Goal: Task Accomplishment & Management: Use online tool/utility

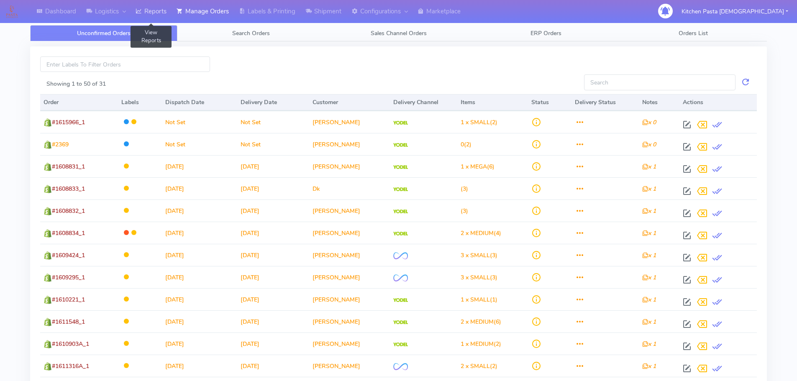
click at [148, 16] on link "Reports" at bounding box center [151, 11] width 41 height 23
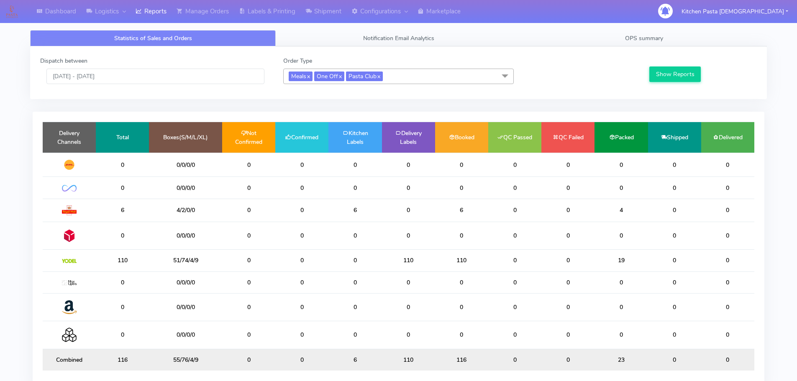
click at [426, 77] on span "Meals x One Off x Pasta Club x" at bounding box center [398, 76] width 231 height 15
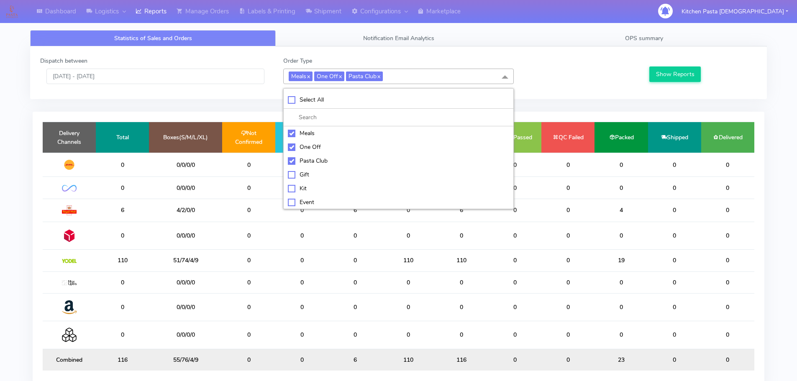
click at [313, 133] on div "Meals" at bounding box center [398, 133] width 221 height 9
checkbox input "false"
click at [321, 142] on li "One Off" at bounding box center [399, 147] width 230 height 14
checkbox input "false"
click at [321, 157] on div "Pasta Club" at bounding box center [398, 161] width 221 height 9
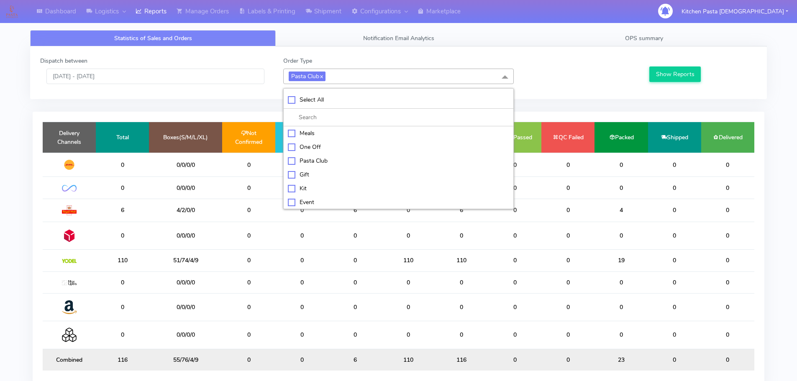
checkbox input "false"
click at [307, 187] on div "Kit" at bounding box center [398, 187] width 221 height 9
click at [671, 83] on div "Show Reports" at bounding box center [702, 71] width 121 height 28
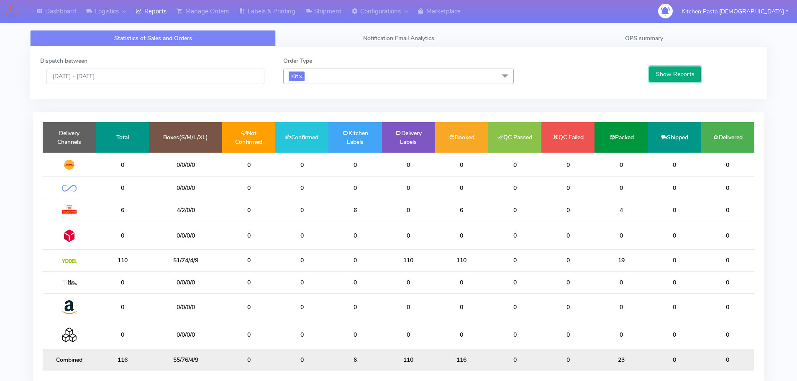
click at [669, 77] on button "Show Reports" at bounding box center [675, 74] width 51 height 15
click at [338, 83] on span "Kit x" at bounding box center [398, 76] width 231 height 15
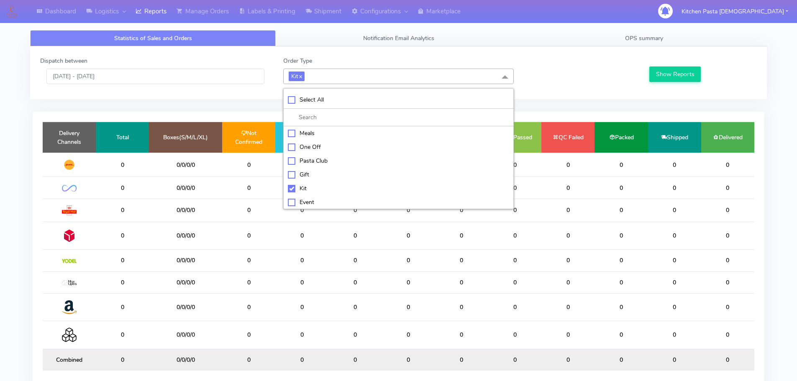
click at [309, 193] on div "Kit" at bounding box center [398, 188] width 221 height 9
checkbox input "false"
click at [312, 196] on li "ATAVI" at bounding box center [399, 201] width 230 height 14
checkbox input "true"
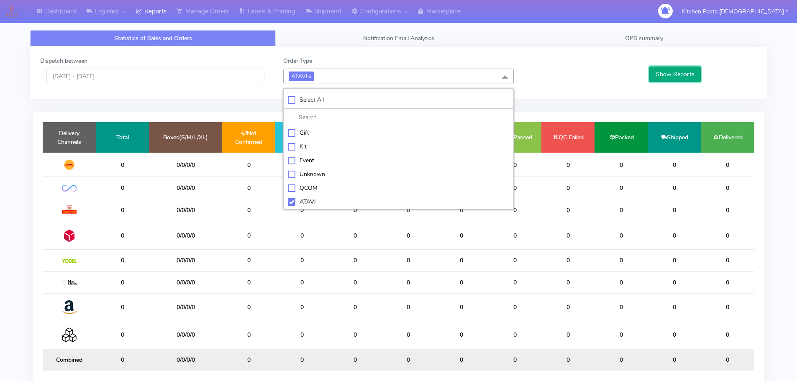
click at [692, 74] on button "Show Reports" at bounding box center [675, 74] width 51 height 15
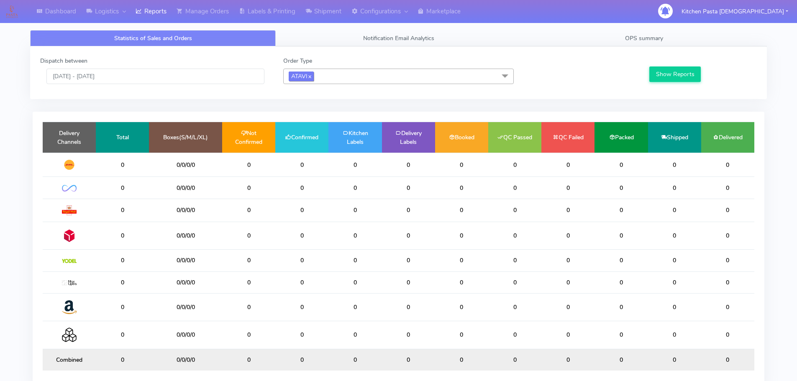
click at [313, 79] on span "ATAVI x" at bounding box center [301, 77] width 25 height 10
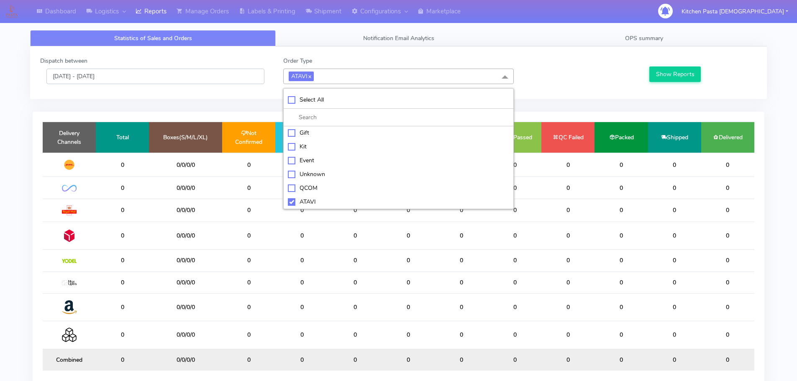
click at [203, 79] on input "[DATE] - [DATE]" at bounding box center [155, 76] width 218 height 15
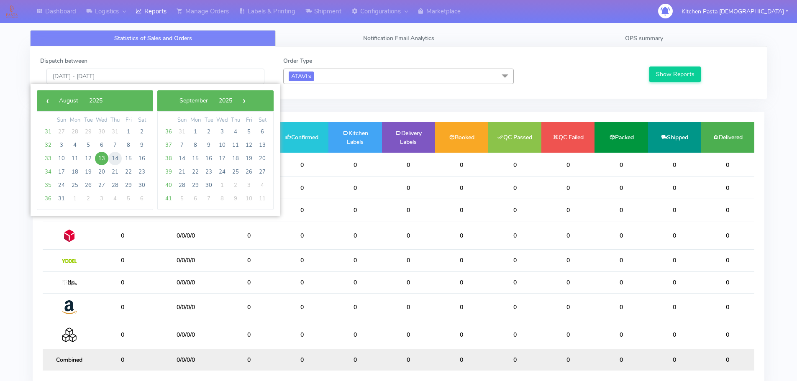
click at [115, 161] on span "14" at bounding box center [114, 158] width 13 height 13
type input "[DATE] - [DATE]"
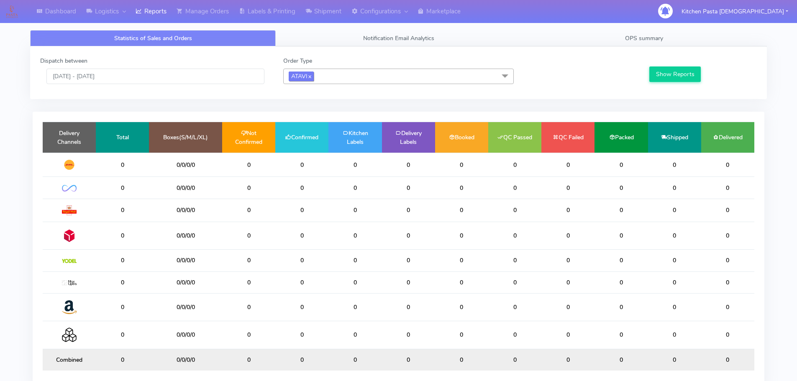
click at [309, 73] on span "ATAVI x" at bounding box center [301, 77] width 25 height 10
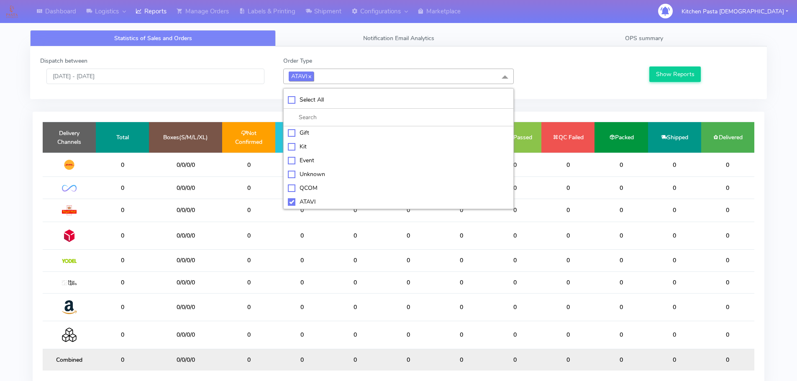
click at [309, 73] on link "x" at bounding box center [310, 76] width 4 height 9
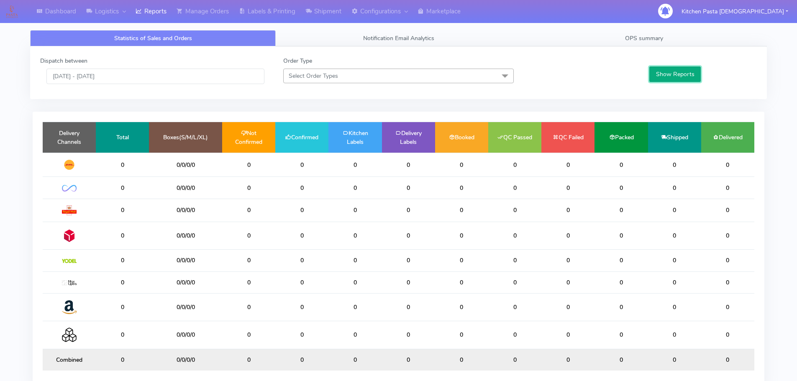
click at [671, 77] on button "Show Reports" at bounding box center [675, 74] width 51 height 15
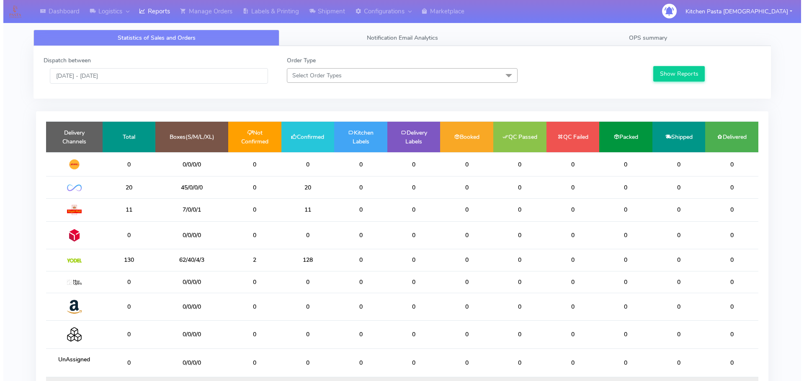
scroll to position [0, 0]
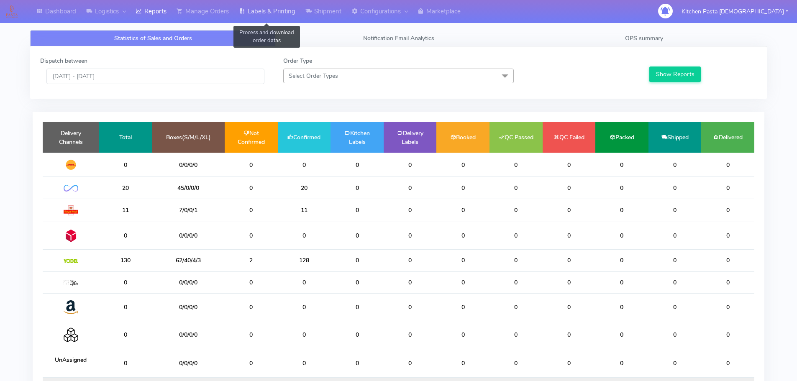
drag, startPoint x: 257, startPoint y: 11, endPoint x: 285, endPoint y: 22, distance: 30.9
click at [257, 11] on link "Labels & Printing" at bounding box center [267, 11] width 67 height 23
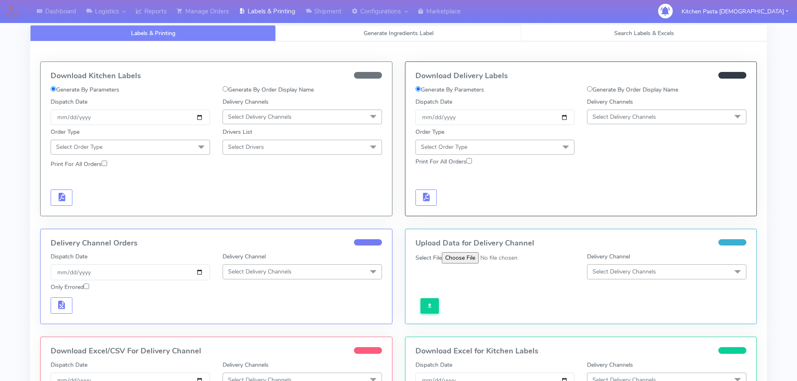
select select
click at [316, 33] on link "Generate Ingredients Label" at bounding box center [399, 33] width 246 height 16
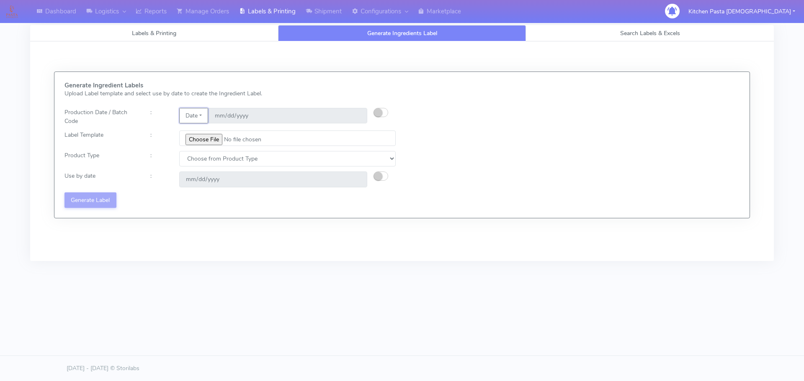
click at [203, 113] on button "Date" at bounding box center [193, 115] width 29 height 15
click at [383, 114] on button "button" at bounding box center [380, 112] width 15 height 9
click at [356, 117] on input "[DATE]" at bounding box center [287, 115] width 159 height 15
type input "[DATE]"
click at [205, 143] on input "file" at bounding box center [287, 138] width 216 height 15
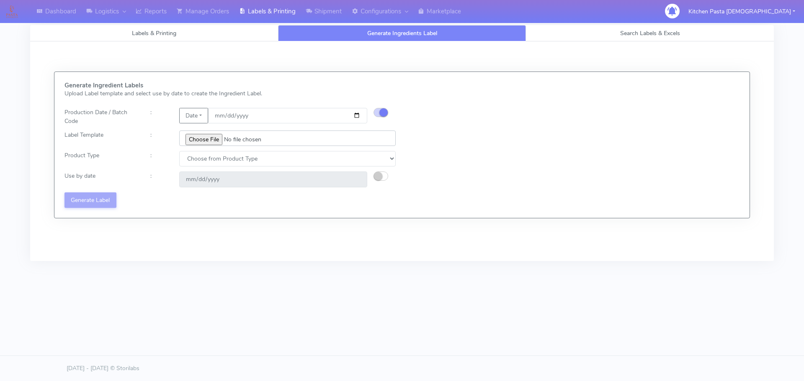
type input "C:\fakepath\Pasta [DEMOGRAPHIC_DATA] Lobster crab and prawn ravioli dinner kit …"
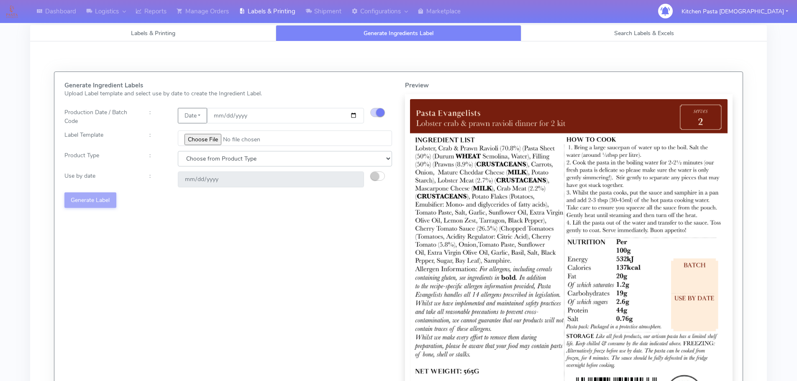
drag, startPoint x: 190, startPoint y: 157, endPoint x: 193, endPoint y: 166, distance: 10.0
click at [190, 157] on select "Choose from Product Type ECOM ERETAIL CIRCULAR CIRC_DESERTS LASAGNE" at bounding box center [285, 158] width 214 height 15
select select "1"
click at [178, 151] on select "Choose from Product Type ECOM ERETAIL CIRCULAR CIRC_DESERTS LASAGNE" at bounding box center [285, 158] width 214 height 15
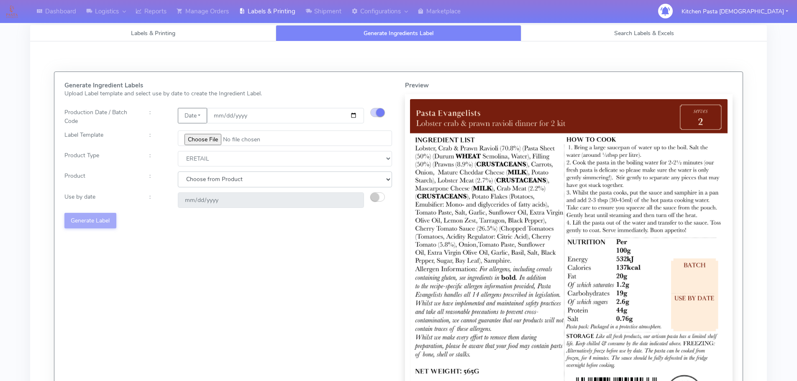
drag, startPoint x: 193, startPoint y: 166, endPoint x: 205, endPoint y: 187, distance: 24.2
click at [205, 184] on select "Choose from Product PLAIN PASTA FILLED PASTA BUTTER (INTERNAL PRODUCTION) BUTTE…" at bounding box center [285, 179] width 214 height 15
select select "0"
click at [178, 172] on select "Choose from Product PLAIN PASTA FILLED PASTA BUTTER (INTERNAL PRODUCTION) BUTTE…" at bounding box center [285, 179] width 214 height 15
click at [373, 198] on small "button" at bounding box center [375, 197] width 8 height 8
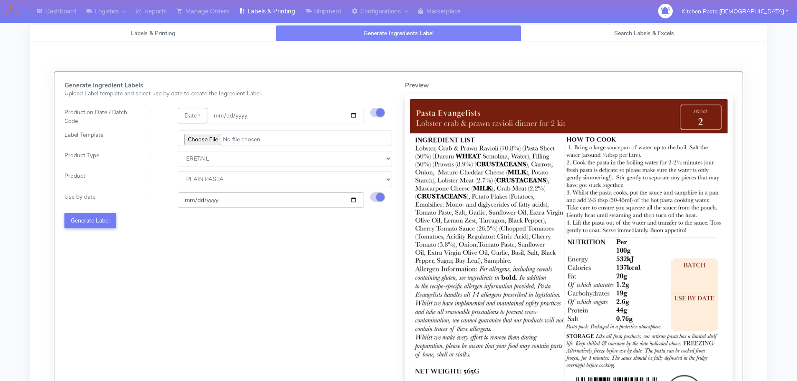
click at [355, 198] on input "[DATE]" at bounding box center [271, 200] width 186 height 15
type input "[DATE]"
click at [112, 223] on button "Generate Label" at bounding box center [90, 220] width 52 height 15
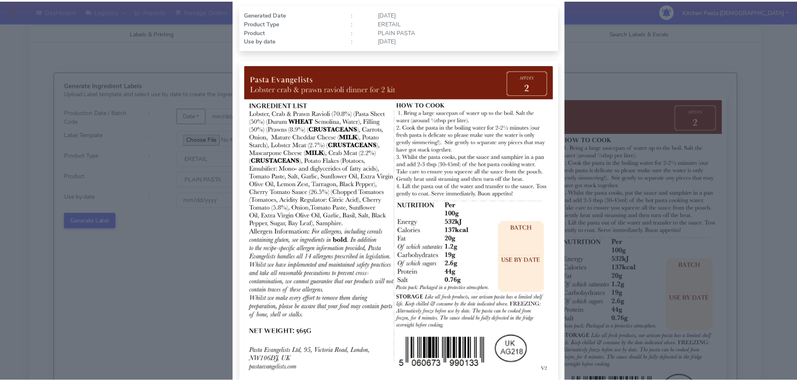
scroll to position [87, 0]
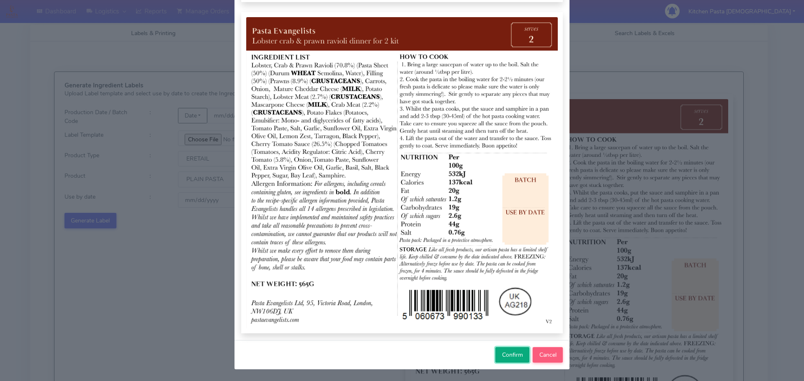
click at [503, 354] on span "Confirm" at bounding box center [512, 355] width 21 height 8
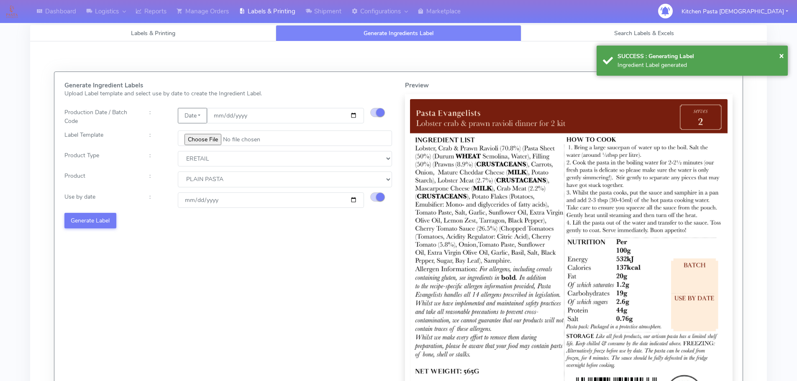
select select
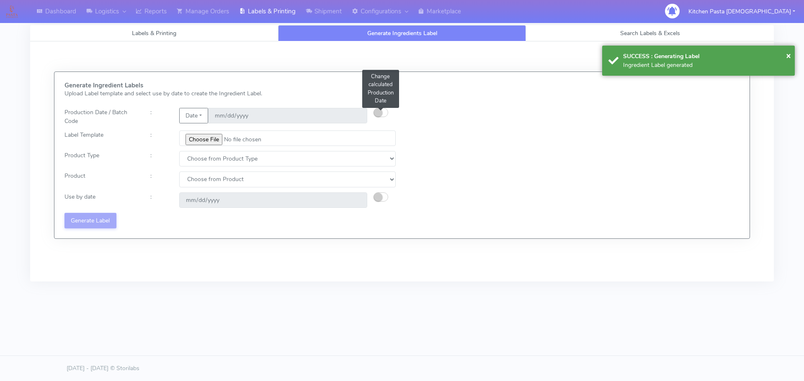
click at [384, 111] on button "button" at bounding box center [380, 112] width 15 height 9
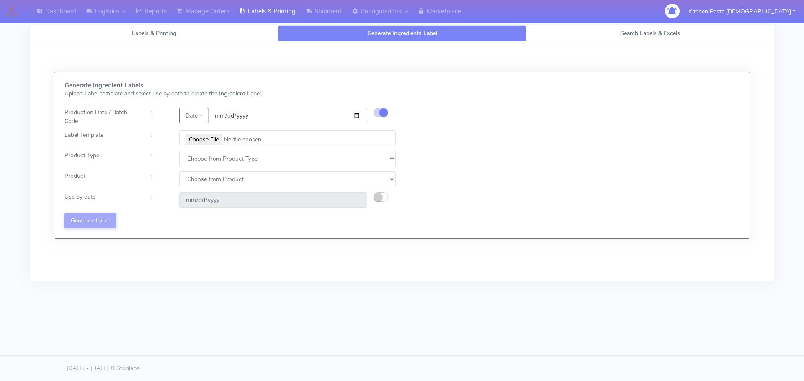
click at [356, 116] on input "date" at bounding box center [287, 115] width 159 height 15
type input "[DATE]"
click at [209, 140] on input "file" at bounding box center [287, 138] width 216 height 15
type input "C:\fakepath\Pasta [DEMOGRAPHIC_DATA] spicy 'nduja mafaldine kit for 2 v5.jpg"
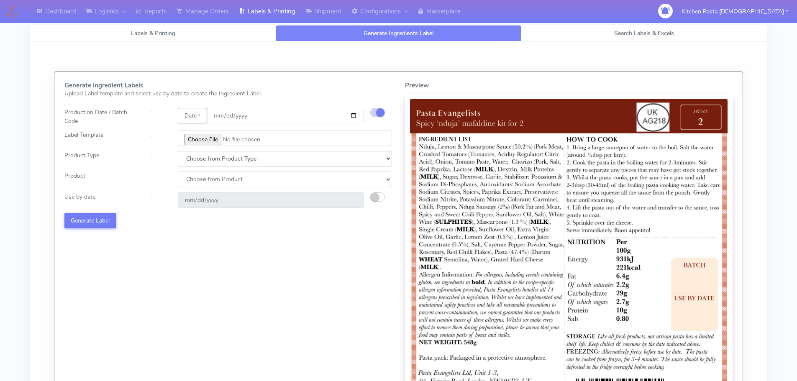
drag, startPoint x: 217, startPoint y: 158, endPoint x: 215, endPoint y: 166, distance: 8.2
click at [217, 159] on select "Choose from Product Type ECOM ERETAIL CIRCULAR CIRC_DESERTS LASAGNE" at bounding box center [285, 158] width 214 height 15
select select "1"
click at [178, 151] on select "Choose from Product Type ECOM ERETAIL CIRCULAR CIRC_DESERTS LASAGNE" at bounding box center [285, 158] width 214 height 15
click at [200, 180] on select "Choose from Product PLAIN PASTA FILLED PASTA BUTTER (INTERNAL PRODUCTION) BUTTE…" at bounding box center [285, 179] width 214 height 15
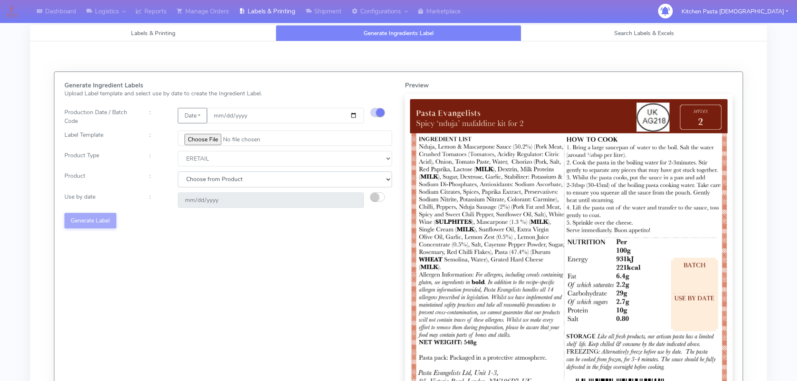
select select "0"
click at [178, 172] on select "Choose from Product PLAIN PASTA FILLED PASTA BUTTER (INTERNAL PRODUCTION) BUTTE…" at bounding box center [285, 179] width 214 height 15
click at [381, 196] on button "button" at bounding box center [377, 197] width 15 height 9
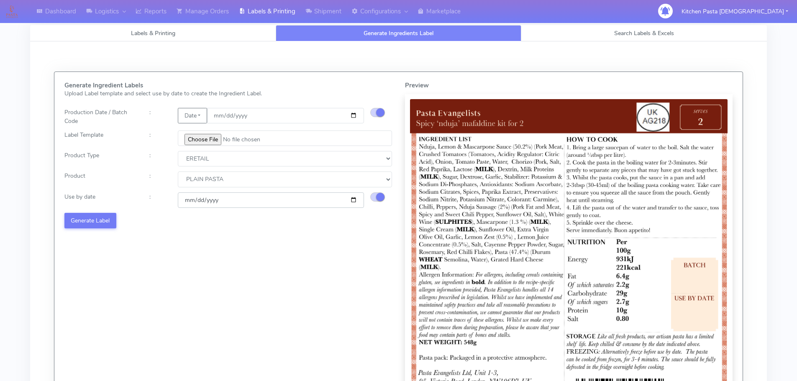
click at [354, 198] on input "[DATE]" at bounding box center [271, 200] width 186 height 15
type input "[DATE]"
click at [89, 220] on button "Generate Label" at bounding box center [90, 220] width 52 height 15
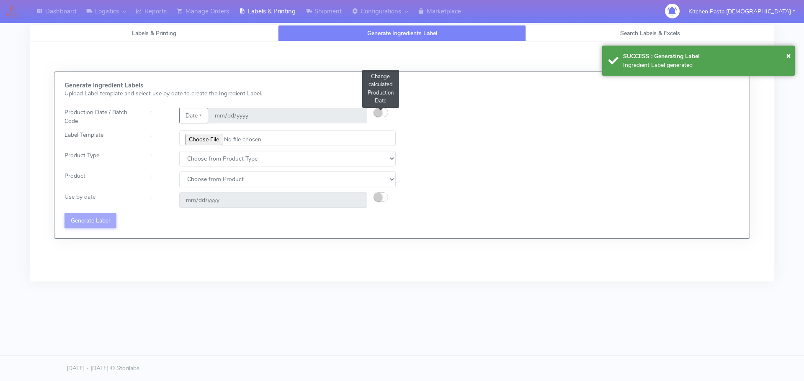
click at [377, 114] on small "button" at bounding box center [378, 112] width 8 height 8
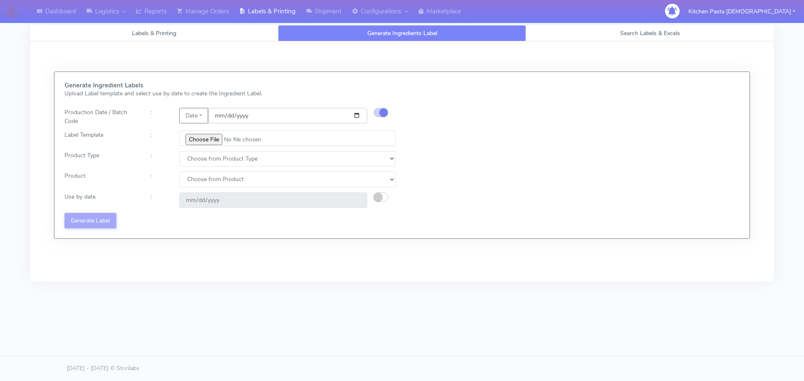
click at [355, 116] on input "date" at bounding box center [287, 115] width 159 height 15
type input "[DATE]"
click at [212, 143] on input "file" at bounding box center [287, 138] width 216 height 15
type input "C:\fakepath\Pasta Evangelists Carbonara Spaghetti dinner kit for 2 v4.jpg"
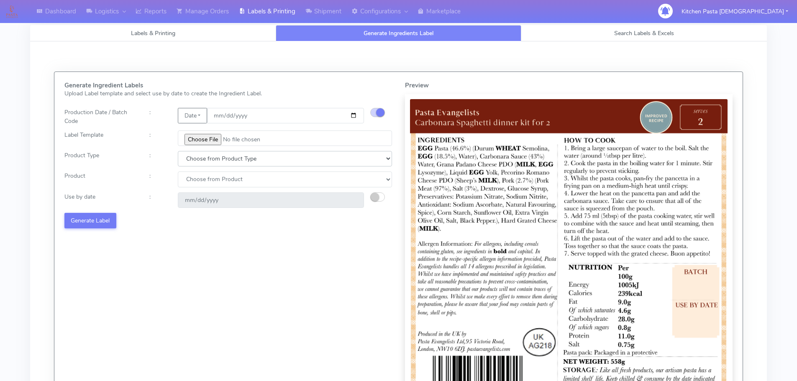
click at [215, 163] on select "Choose from Product Type ECOM ERETAIL CIRCULAR CIRC_DESERTS LASAGNE" at bounding box center [285, 158] width 214 height 15
select select "1"
click at [178, 151] on select "Choose from Product Type ECOM ERETAIL CIRCULAR CIRC_DESERTS LASAGNE" at bounding box center [285, 158] width 214 height 15
select select
click at [210, 183] on select "Choose from Product PLAIN PASTA FILLED PASTA BUTTER (INTERNAL PRODUCTION) BUTTE…" at bounding box center [285, 179] width 214 height 15
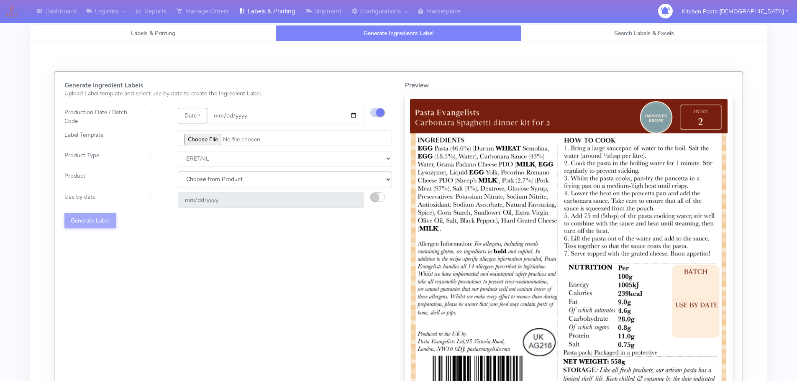
select select "0"
click at [178, 172] on select "Choose from Product PLAIN PASTA FILLED PASTA BUTTER (INTERNAL PRODUCTION) BUTTE…" at bounding box center [285, 179] width 214 height 15
click at [375, 194] on small "button" at bounding box center [375, 197] width 8 height 8
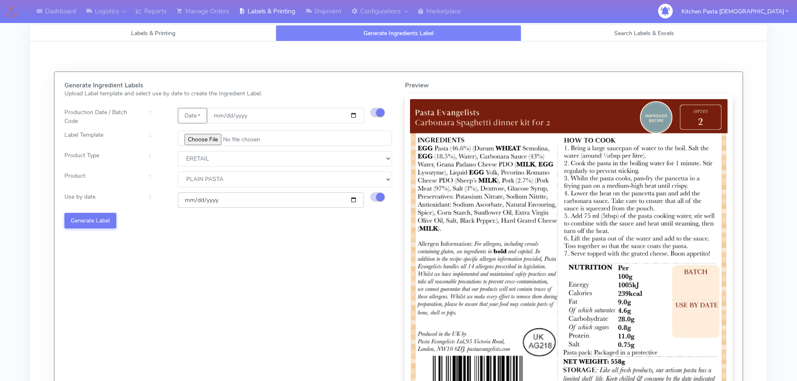
click at [353, 199] on input "[DATE]" at bounding box center [271, 200] width 186 height 15
type input "[DATE]"
click at [95, 219] on button "Generate Label" at bounding box center [90, 220] width 52 height 15
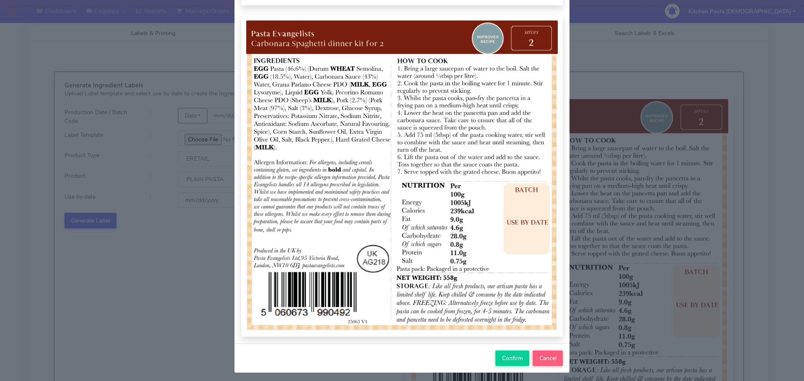
scroll to position [87, 0]
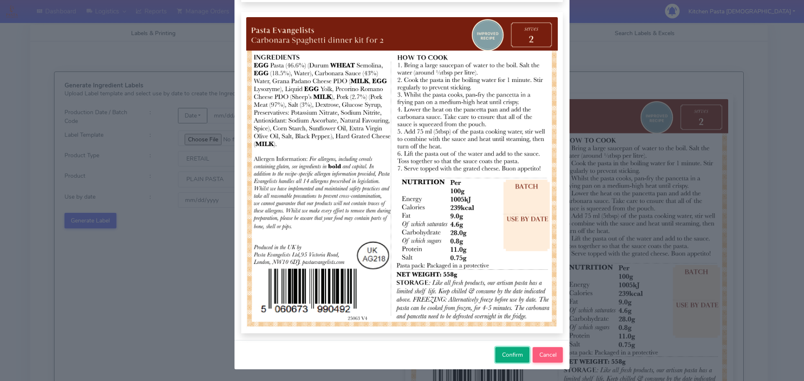
click at [504, 359] on span "Confirm" at bounding box center [512, 355] width 21 height 8
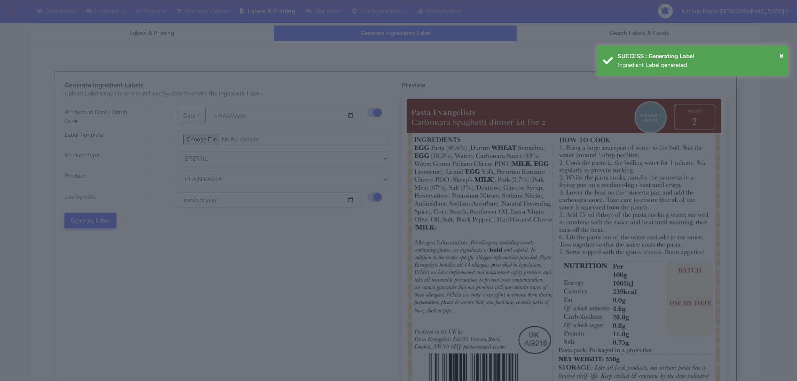
select select
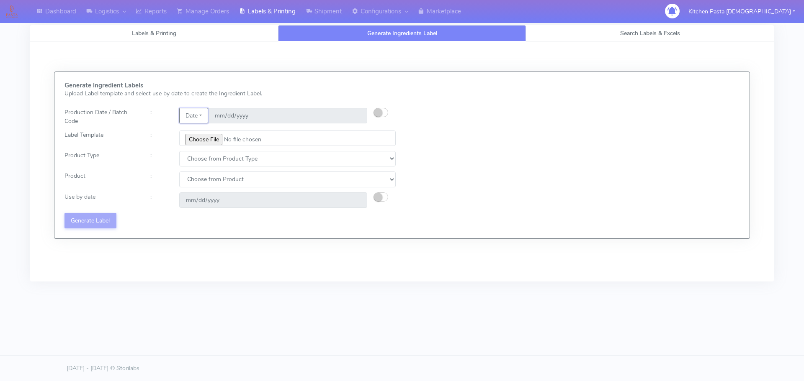
drag, startPoint x: 197, startPoint y: 115, endPoint x: 197, endPoint y: 121, distance: 6.3
click at [197, 115] on button "Date" at bounding box center [193, 115] width 29 height 15
click at [197, 124] on ul "Code" at bounding box center [212, 132] width 67 height 18
click at [196, 121] on div "Date Code" at bounding box center [273, 117] width 201 height 18
click at [196, 120] on button "Date" at bounding box center [193, 115] width 29 height 15
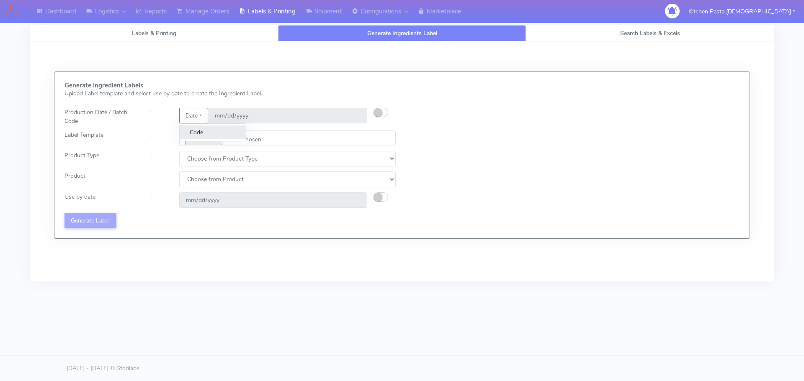
click at [199, 128] on link "Code" at bounding box center [213, 133] width 66 height 14
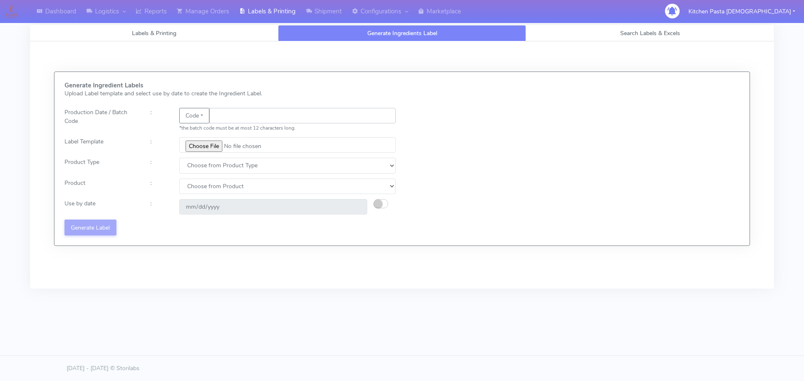
click at [229, 116] on input "text" at bounding box center [302, 115] width 186 height 15
type input "25224"
click at [213, 142] on input "file" at bounding box center [287, 144] width 216 height 15
type input "C:\fakepath\Beef & Chianti Lasagne 1 v3.jpg"
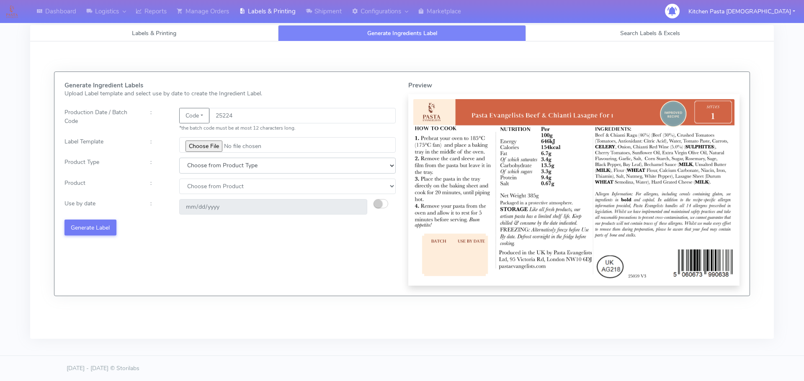
click at [195, 163] on select "Choose from Product Type ECOM ERETAIL CIRCULAR CIRC_DESERTS LASAGNE" at bounding box center [287, 165] width 216 height 15
select select "4"
click at [179, 158] on select "Choose from Product Type ECOM ERETAIL CIRCULAR CIRC_DESERTS LASAGNE" at bounding box center [287, 165] width 216 height 15
click at [204, 197] on div "Generate Ingredient Labels Upload Label template and select use by date to crea…" at bounding box center [230, 184] width 344 height 204
click at [204, 185] on select "Choose from Product LASAGNE" at bounding box center [287, 186] width 216 height 15
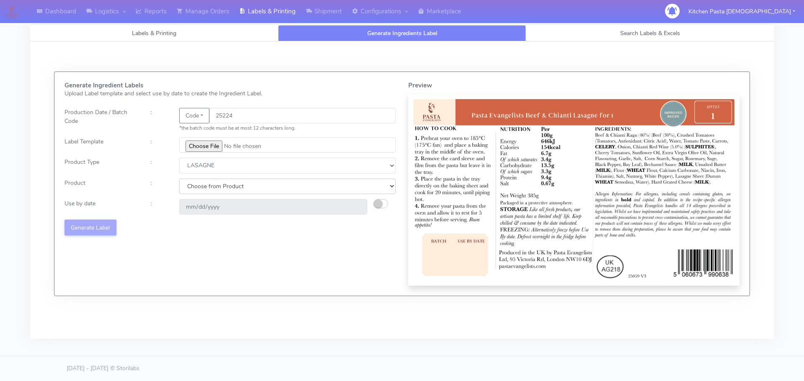
select select "0"
click at [179, 179] on select "Choose from Product LASAGNE" at bounding box center [287, 186] width 216 height 15
click at [381, 206] on small "button" at bounding box center [378, 204] width 8 height 8
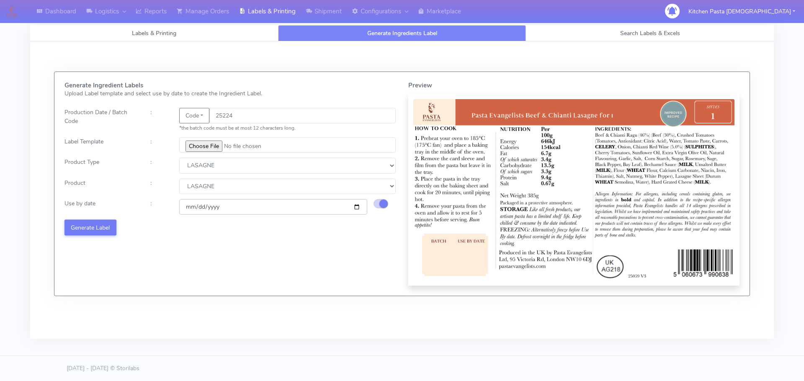
click at [356, 206] on input "2025-08-23" at bounding box center [273, 206] width 188 height 15
type input "[DATE]"
click at [109, 227] on button "Generate Label" at bounding box center [90, 227] width 52 height 15
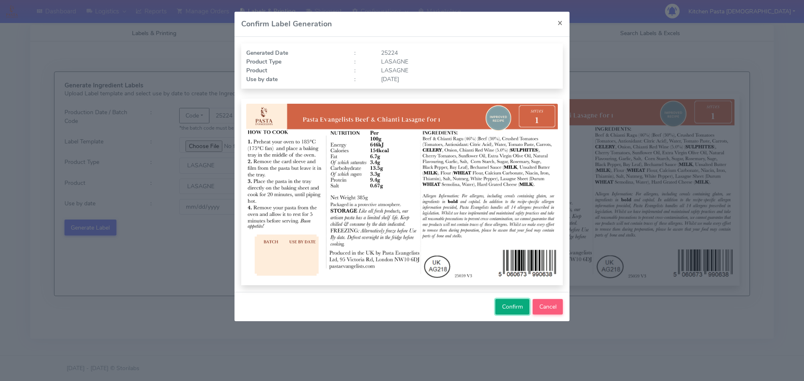
click at [515, 306] on span "Confirm" at bounding box center [512, 307] width 21 height 8
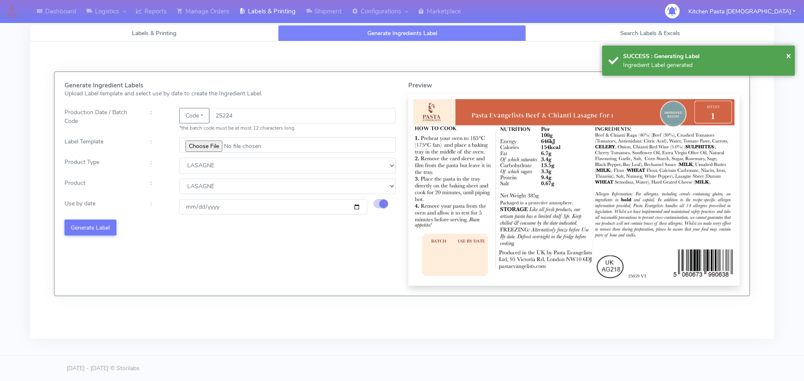
select select
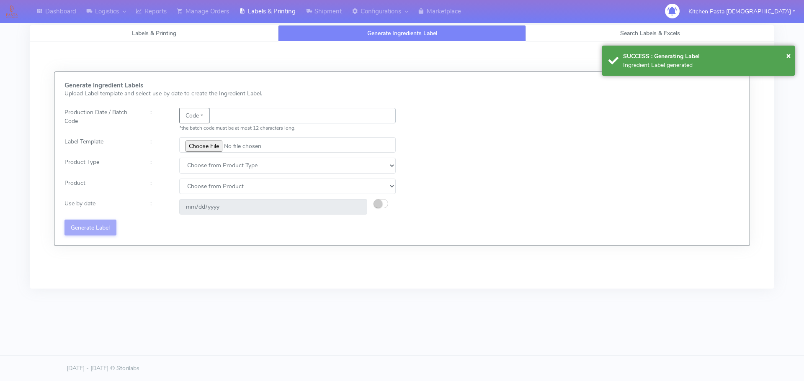
click at [232, 123] on input "text" at bounding box center [302, 115] width 186 height 15
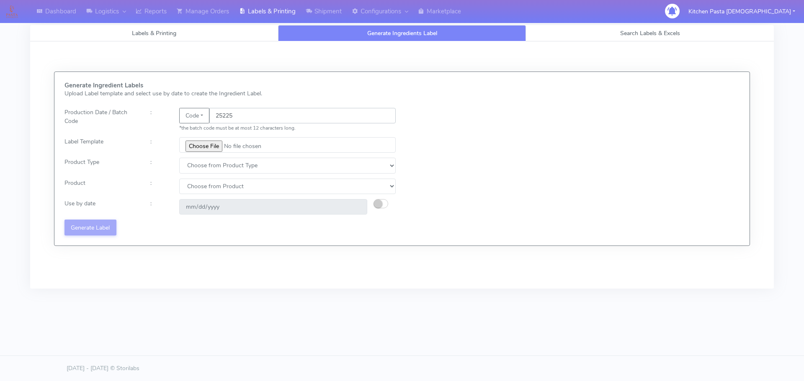
type input "25225"
click at [210, 144] on input "file" at bounding box center [287, 144] width 216 height 15
type input "C:\fakepath\Pasta Evangelists truffle mac & cheese for 1_V2.jpg"
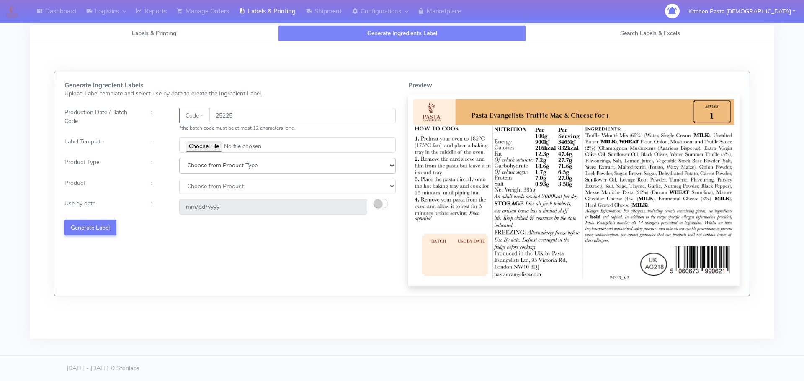
click at [213, 170] on select "Choose from Product Type ECOM ERETAIL CIRCULAR CIRC_DESERTS LASAGNE" at bounding box center [287, 165] width 216 height 15
select select "4"
click at [179, 158] on select "Choose from Product Type ECOM ERETAIL CIRCULAR CIRC_DESERTS LASAGNE" at bounding box center [287, 165] width 216 height 15
drag, startPoint x: 201, startPoint y: 184, endPoint x: 201, endPoint y: 193, distance: 9.7
click at [201, 184] on select "Choose from Product LASAGNE" at bounding box center [287, 186] width 216 height 15
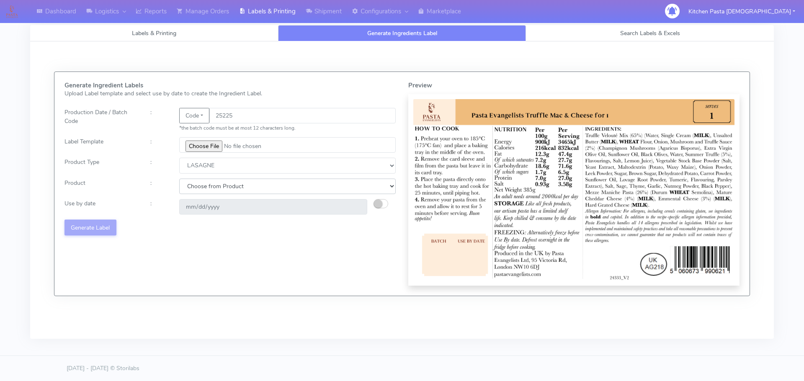
select select "0"
click at [179, 179] on select "Choose from Product LASAGNE" at bounding box center [287, 186] width 216 height 15
click at [380, 203] on small "button" at bounding box center [378, 204] width 8 height 8
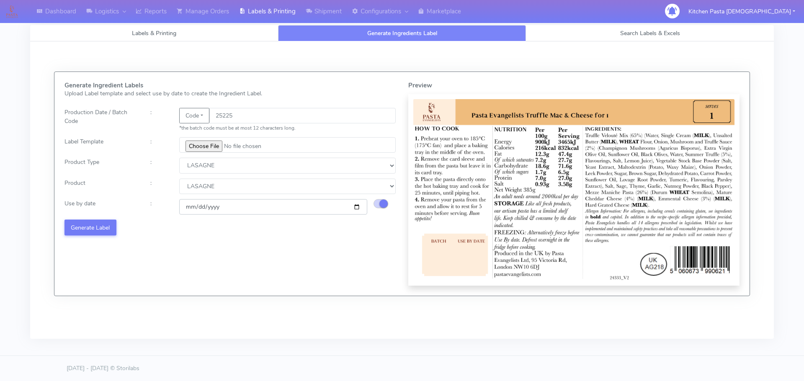
click at [357, 208] on input "2025-08-23" at bounding box center [273, 206] width 188 height 15
type input "[DATE]"
click at [105, 231] on button "Generate Label" at bounding box center [90, 227] width 52 height 15
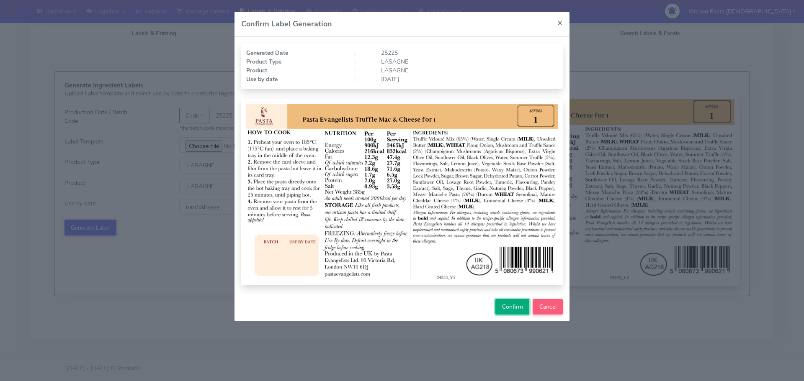
click at [517, 309] on span "Confirm" at bounding box center [512, 307] width 21 height 8
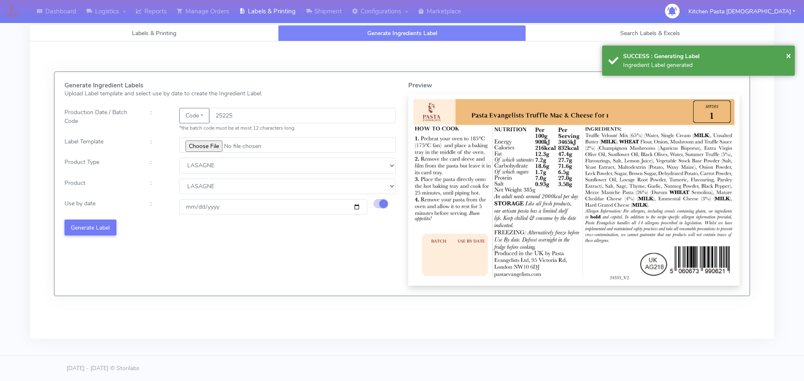
select select
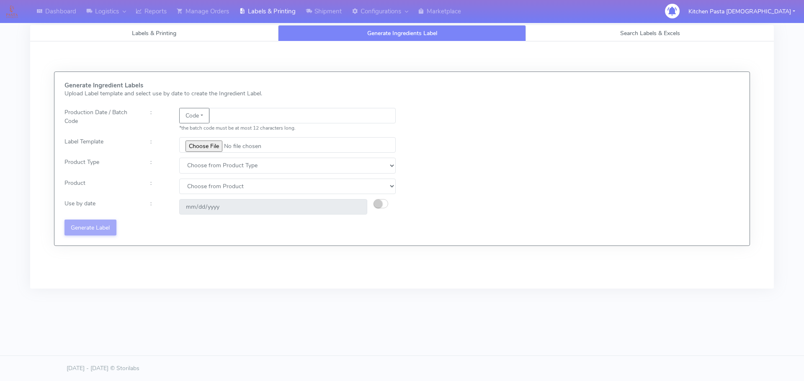
click at [370, 280] on div "Generate Ingredient Labels Upload Label template and select use by date to crea…" at bounding box center [402, 164] width 756 height 247
click at [215, 152] on input "file" at bounding box center [287, 144] width 216 height 15
drag, startPoint x: 240, startPoint y: 125, endPoint x: 240, endPoint y: 118, distance: 7.1
click at [240, 125] on small "*the batch code must be at most 12 characters long." at bounding box center [237, 128] width 116 height 7
click at [240, 117] on input "text" at bounding box center [302, 115] width 186 height 15
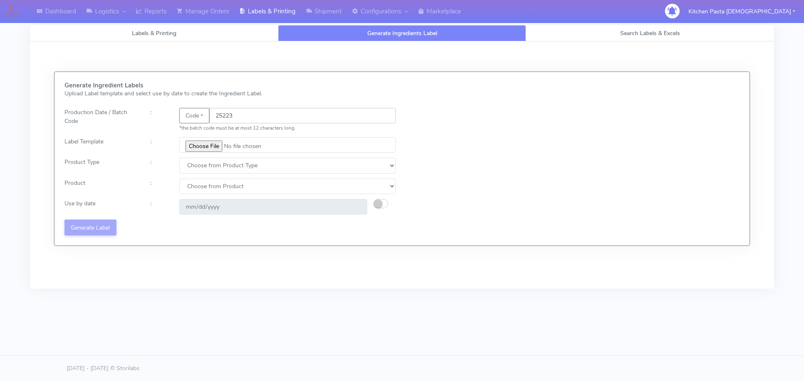
type input "25223"
click at [195, 143] on input "file" at bounding box center [287, 144] width 216 height 15
type input "C:\fakepath\Spicy Prawn Mac and Cheese v1.jpg"
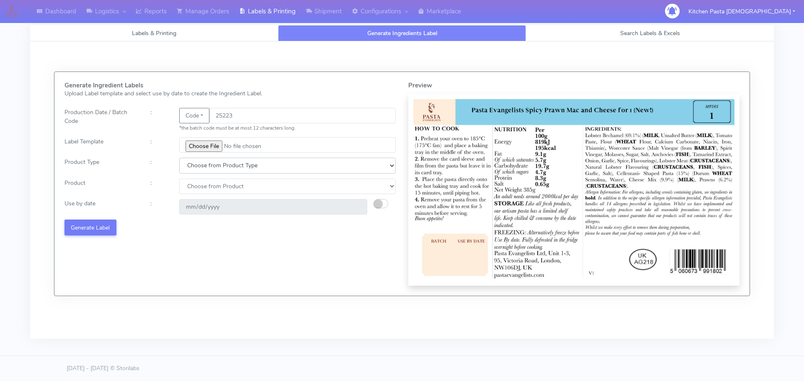
drag, startPoint x: 218, startPoint y: 164, endPoint x: 217, endPoint y: 169, distance: 5.5
click at [218, 164] on select "Choose from Product Type ECOM ERETAIL CIRCULAR CIRC_DESERTS LASAGNE" at bounding box center [287, 165] width 216 height 15
select select "4"
click at [179, 158] on select "Choose from Product Type ECOM ERETAIL CIRCULAR CIRC_DESERTS LASAGNE" at bounding box center [287, 165] width 216 height 15
click at [205, 184] on select "Choose from Product LASAGNE" at bounding box center [287, 186] width 216 height 15
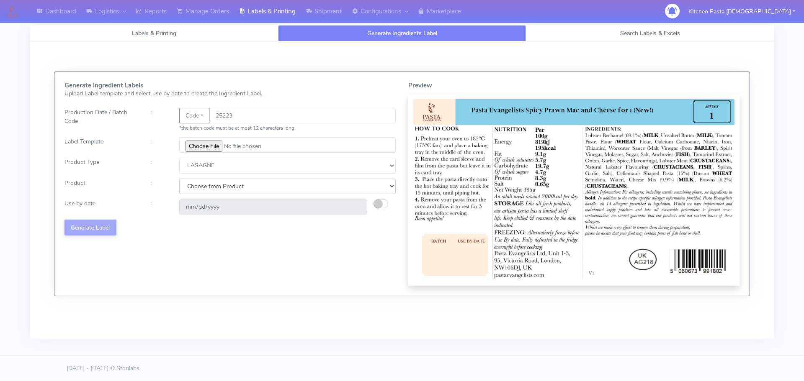
select select "0"
click at [179, 179] on select "Choose from Product LASAGNE" at bounding box center [287, 186] width 216 height 15
click at [381, 201] on small "button" at bounding box center [378, 204] width 8 height 8
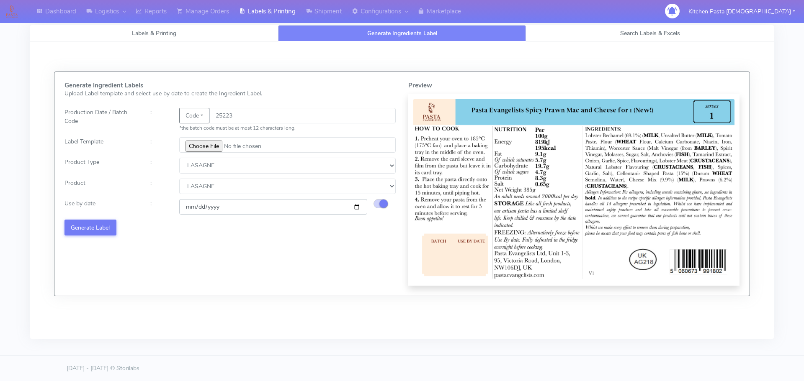
click at [356, 208] on input "2025-08-23" at bounding box center [273, 206] width 188 height 15
click at [355, 204] on input "2025-08-26" at bounding box center [273, 206] width 188 height 15
type input "[DATE]"
click at [100, 229] on button "Generate Label" at bounding box center [90, 227] width 52 height 15
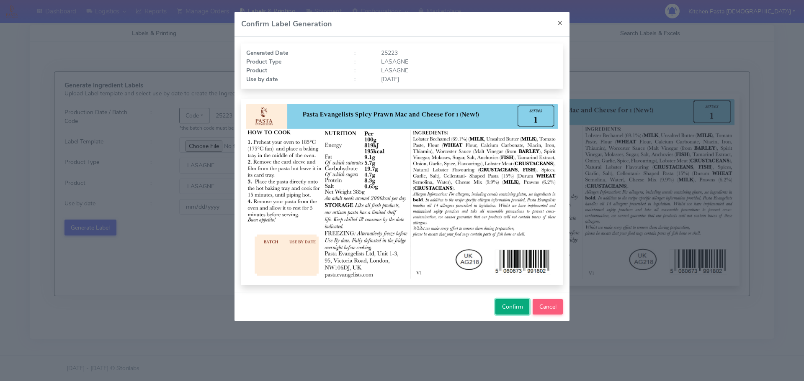
click at [517, 311] on button "Confirm" at bounding box center [512, 306] width 34 height 15
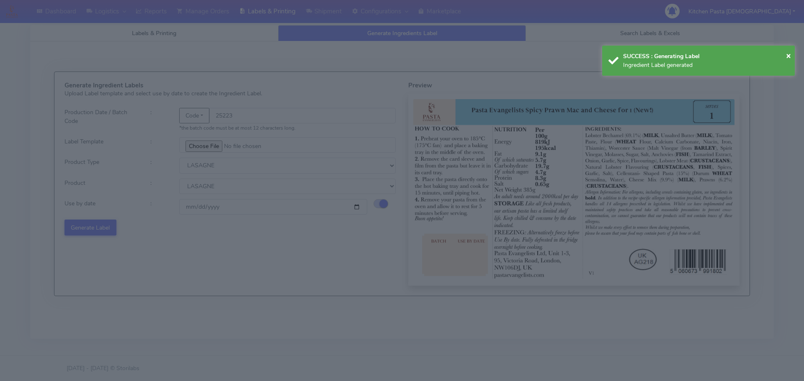
select select
